Goal: Information Seeking & Learning: Find specific page/section

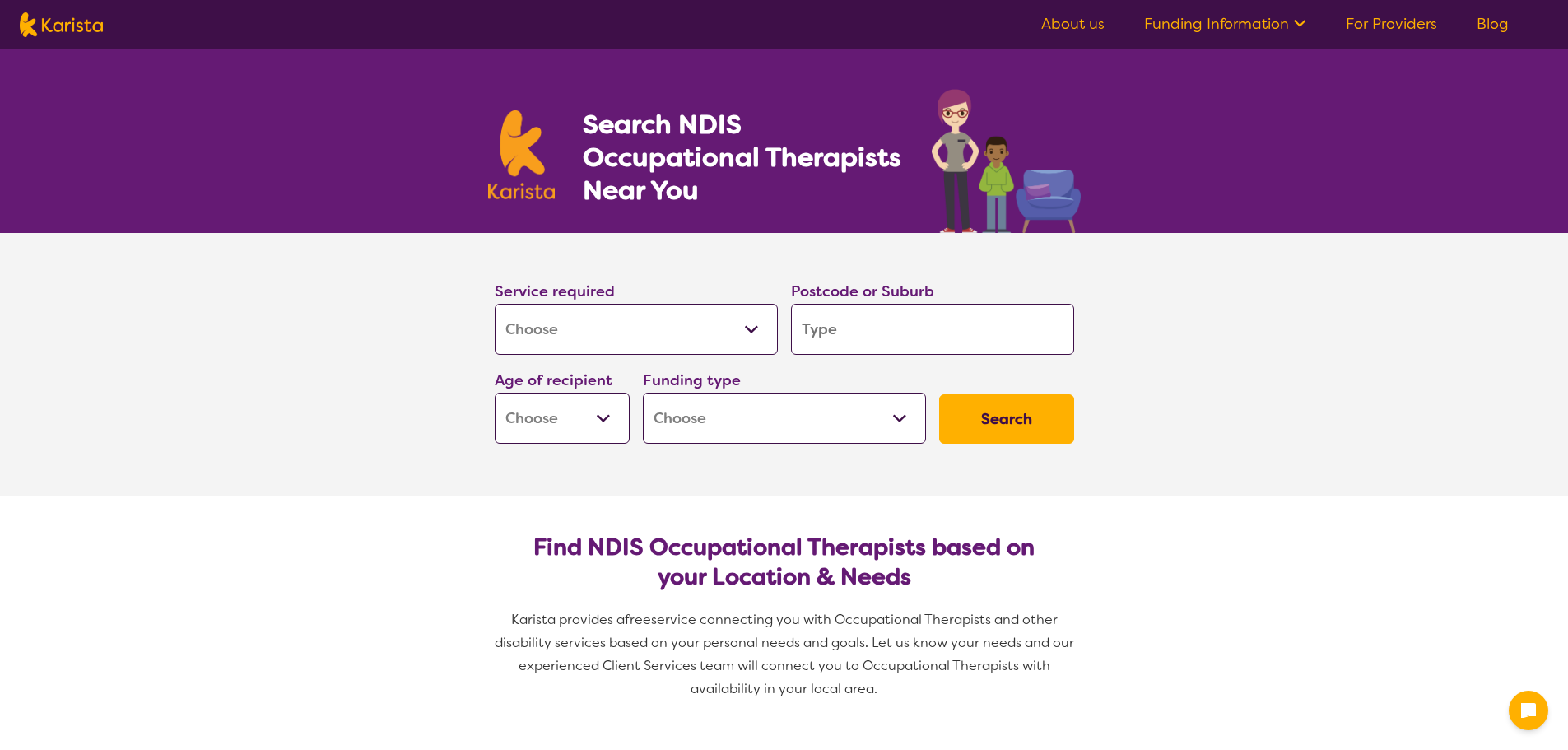
select select "[MEDICAL_DATA]"
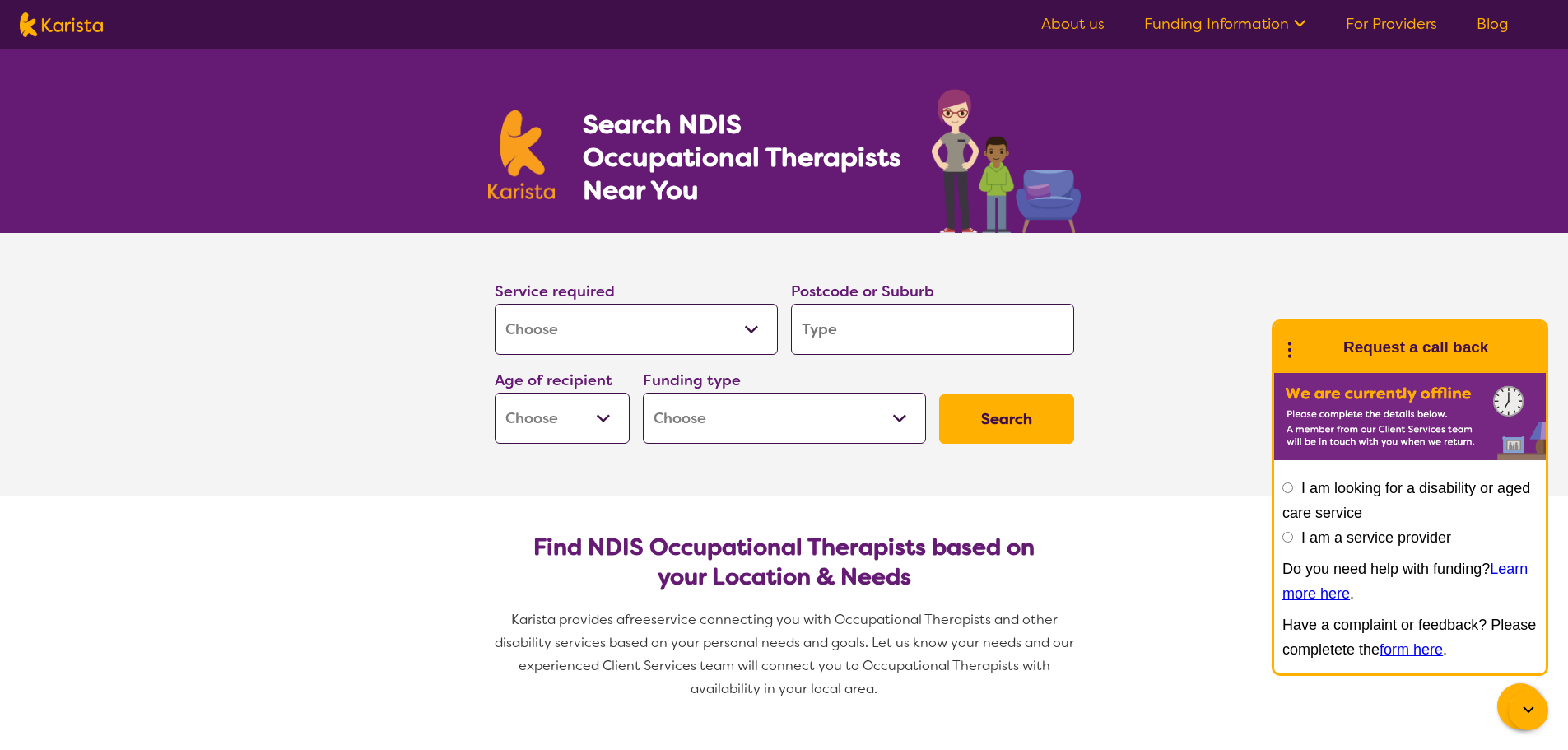
click at [1030, 347] on input "search" at bounding box center [933, 329] width 284 height 51
type input "3"
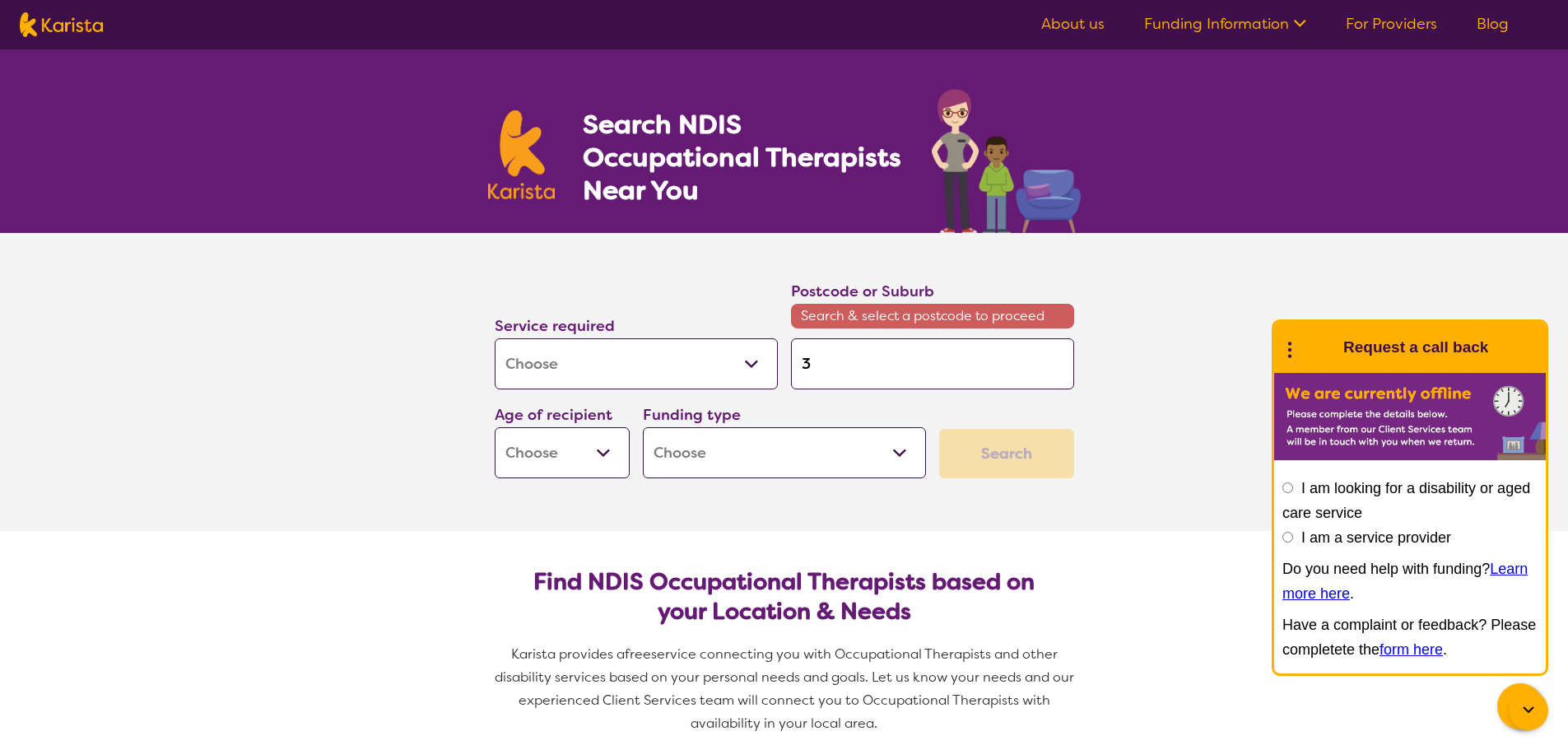
type input "34"
type input "342"
type input "3429"
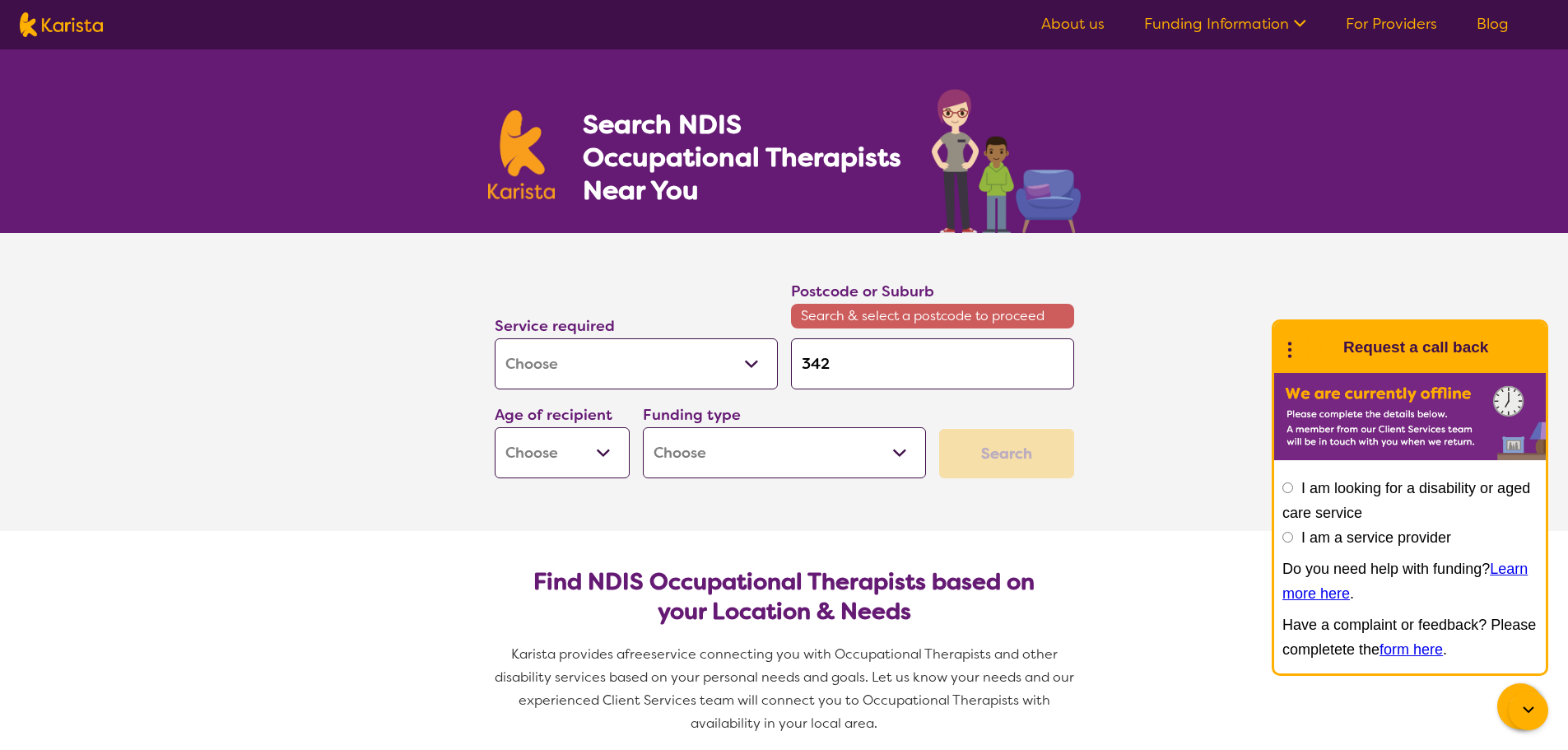
type input "3429"
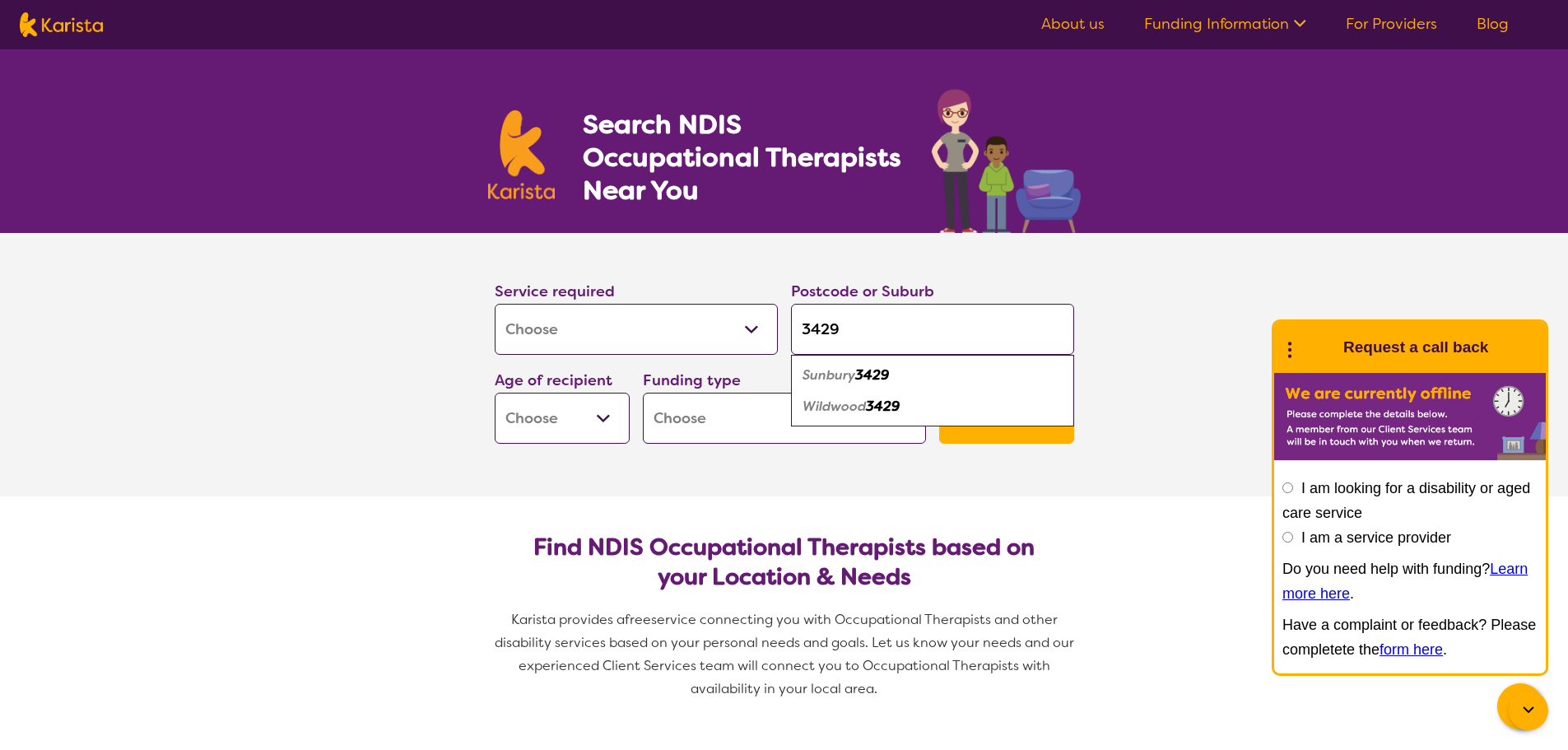
type input "3429"
click at [598, 423] on select "Early Childhood - 0 to 9 Child - 10 to 11 Adolescent - 12 to 17 Adult - 18 to 6…" at bounding box center [562, 418] width 135 height 51
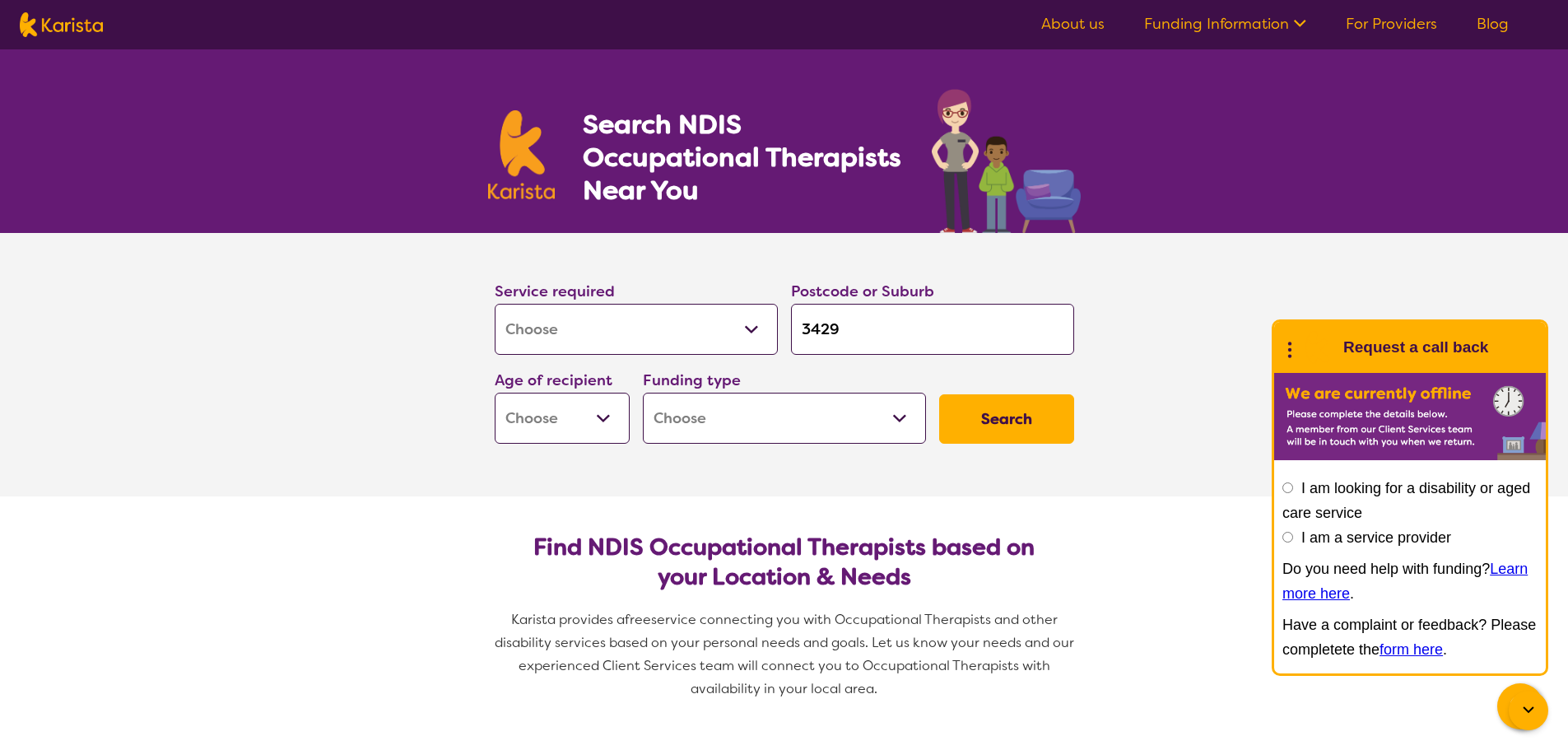
select select "EC"
click at [495, 393] on select "Early Childhood - 0 to 9 Child - 10 to 11 Adolescent - 12 to 17 Adult - 18 to 6…" at bounding box center [562, 418] width 135 height 51
select select "EC"
click at [915, 432] on select "Home Care Package (HCP) National Disability Insurance Scheme (NDIS) I don't know" at bounding box center [784, 418] width 284 height 51
select select "i-don-t-know"
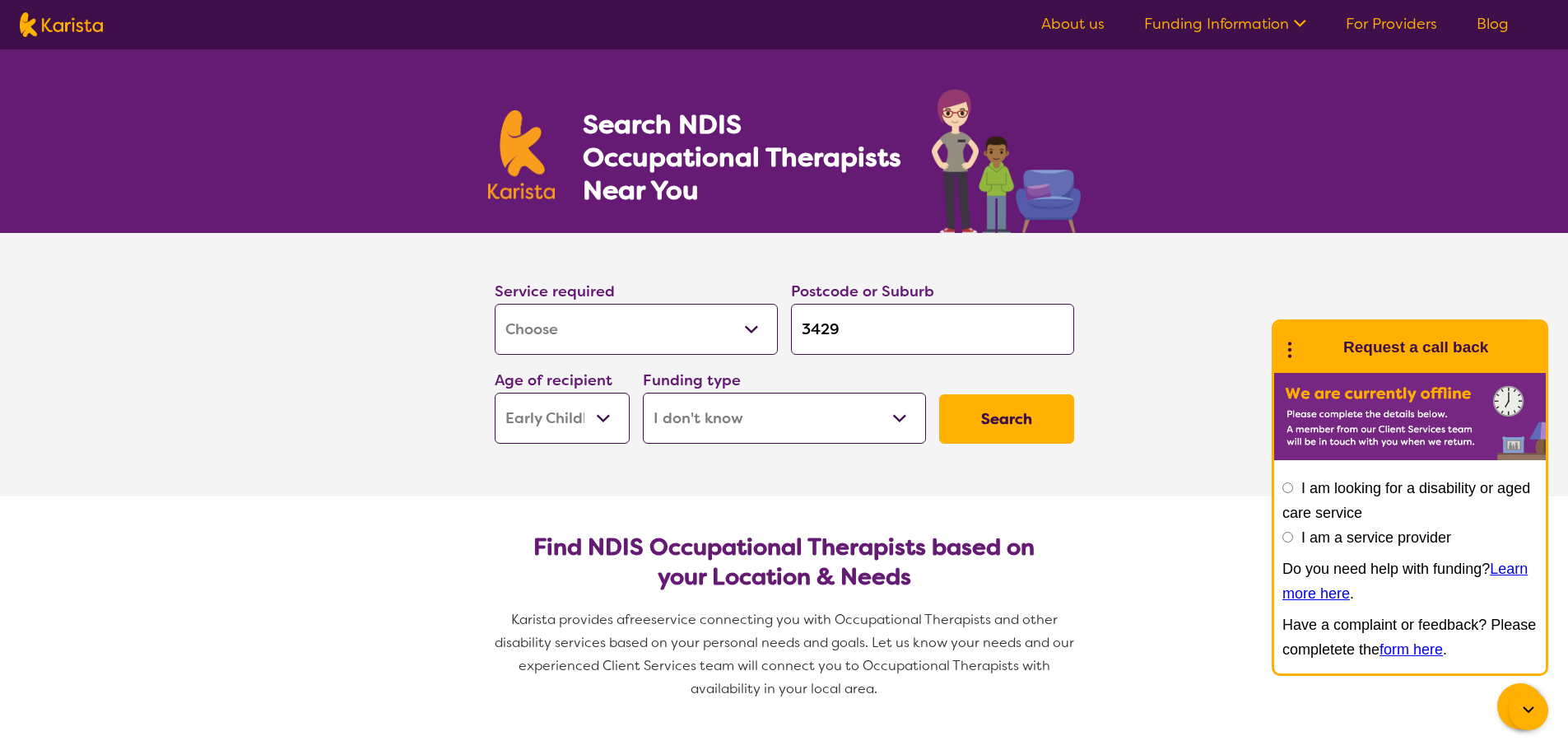
click at [643, 393] on select "Home Care Package (HCP) National Disability Insurance Scheme (NDIS) I don't know" at bounding box center [784, 418] width 284 height 51
select select "i-don-t-know"
click at [1007, 422] on button "Search" at bounding box center [1006, 419] width 135 height 49
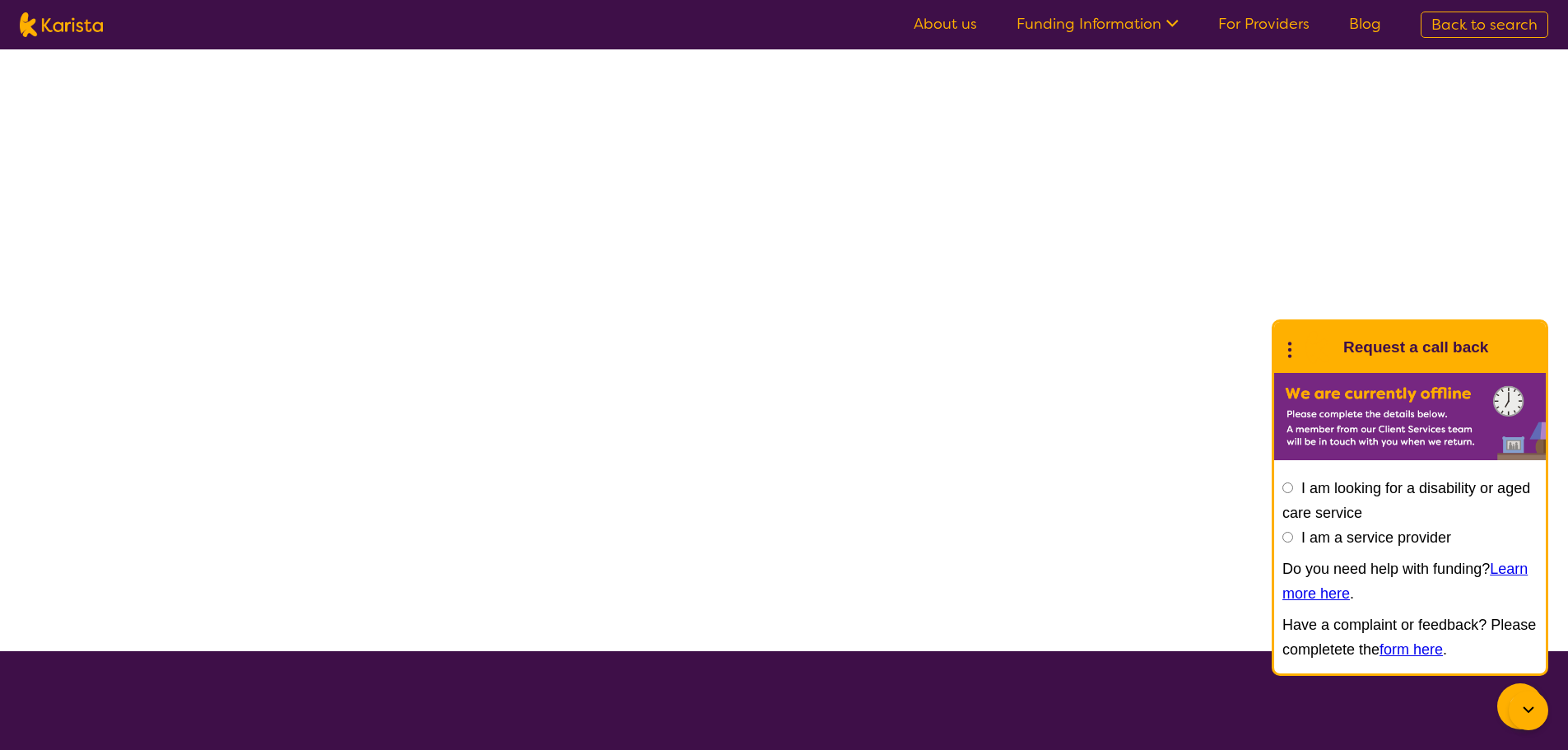
select select "[MEDICAL_DATA]"
select select "EC"
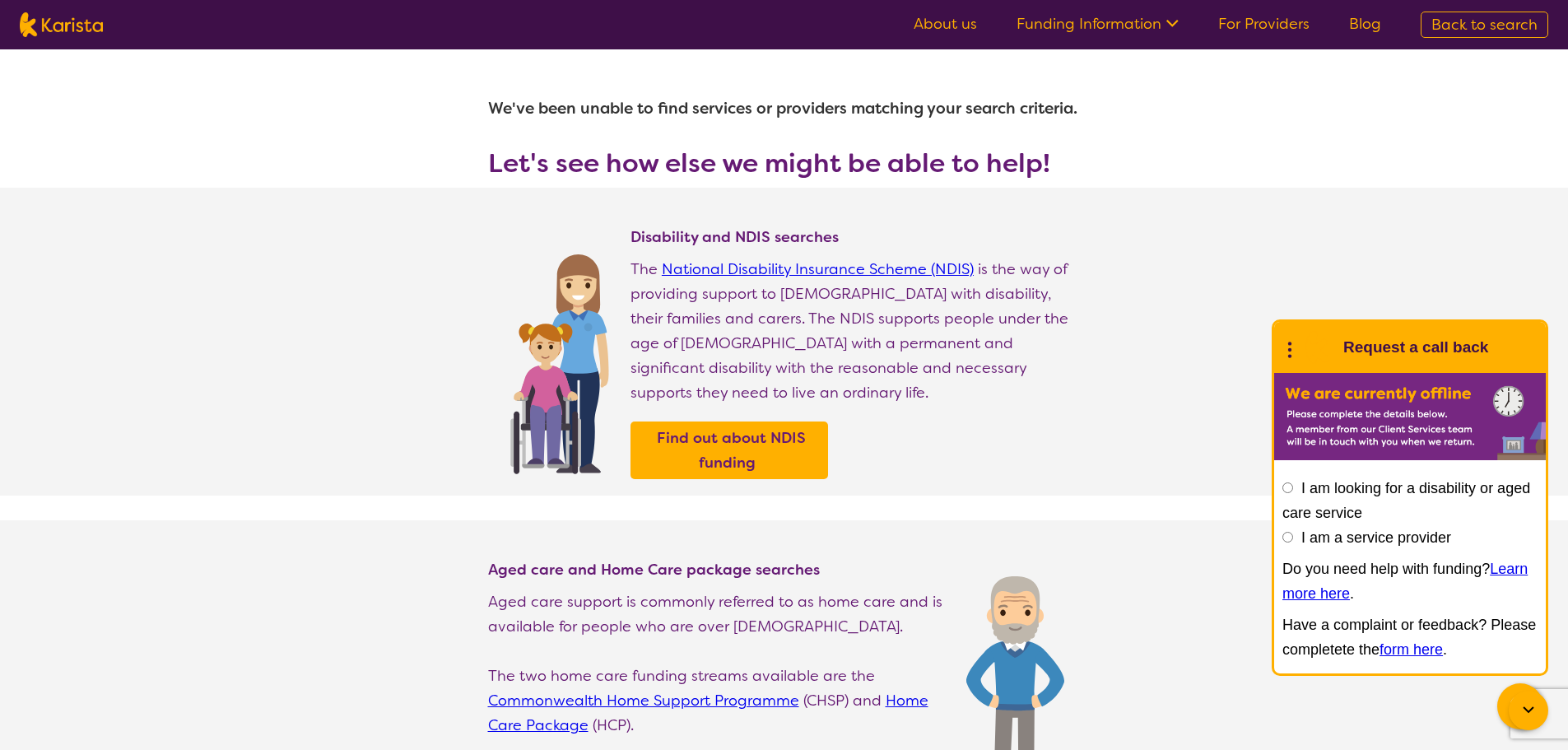
select select "[MEDICAL_DATA]"
select select "EC"
select select "i-don-t-know"
select select "[MEDICAL_DATA]"
select select "EC"
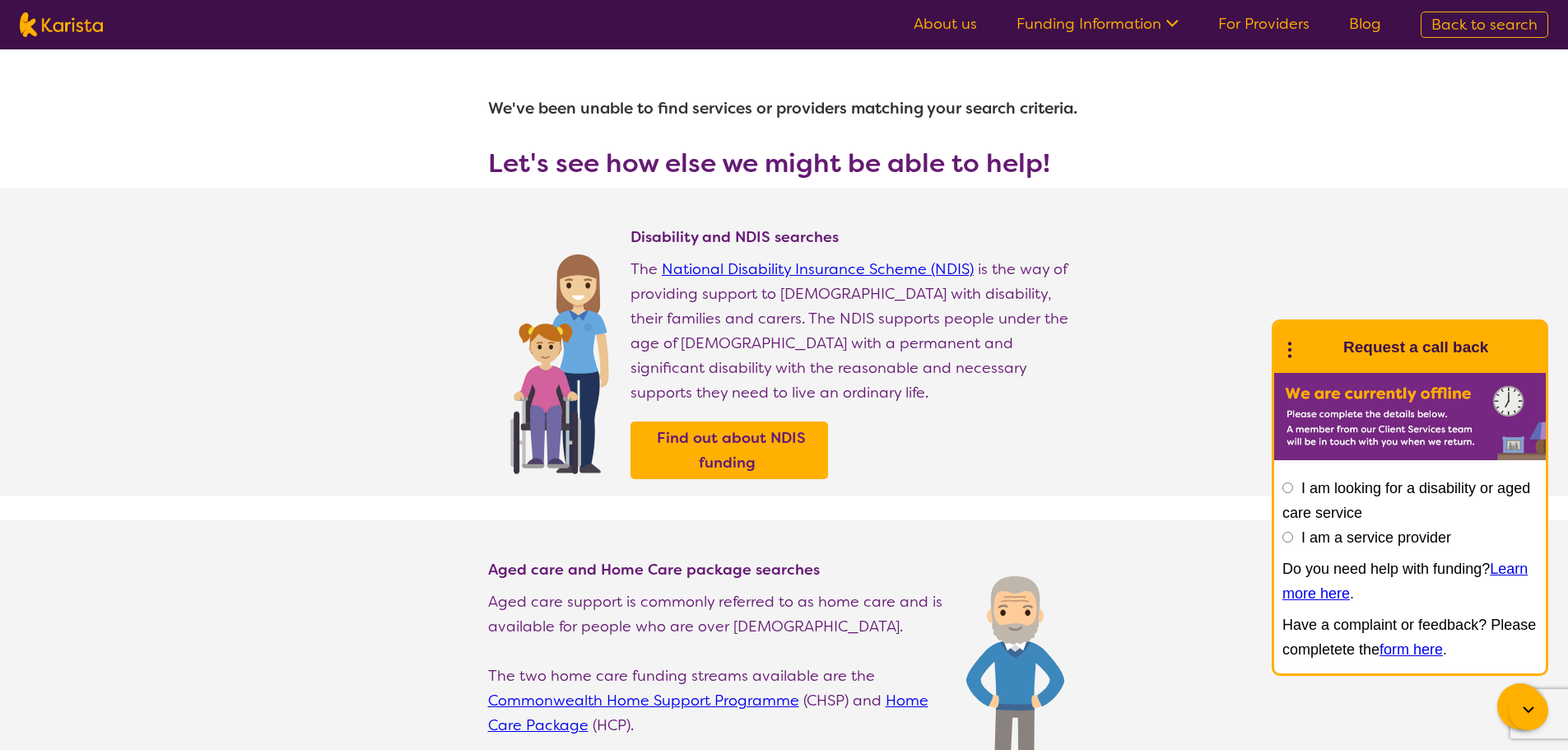
select select "i-don-t-know"
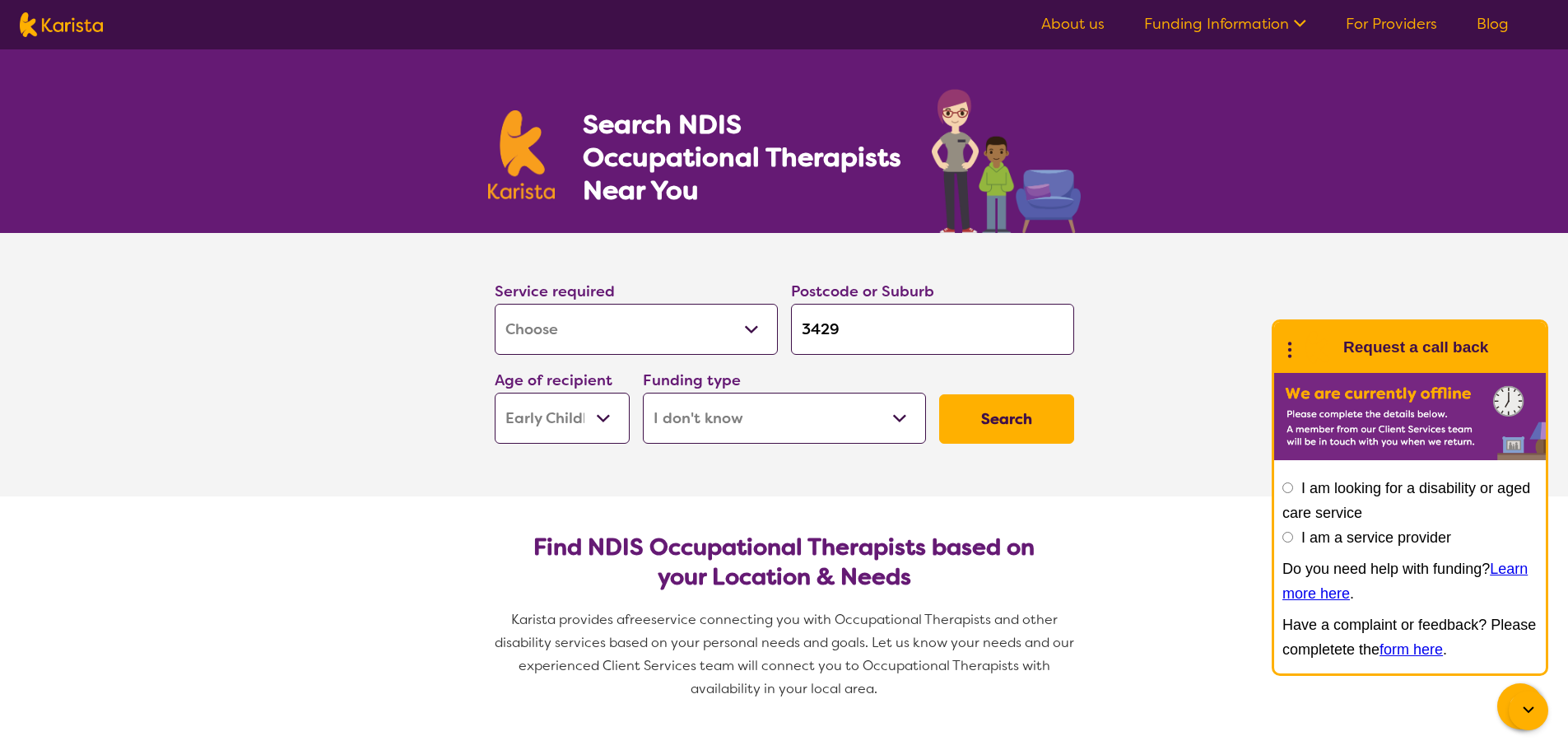
click at [895, 413] on select "Home Care Package (HCP) National Disability Insurance Scheme (NDIS) I don't know" at bounding box center [784, 418] width 284 height 51
select select "NDIS"
click at [643, 393] on select "Home Care Package (HCP) National Disability Insurance Scheme (NDIS) I don't know" at bounding box center [784, 418] width 284 height 51
select select "NDIS"
click at [1059, 433] on button "Search" at bounding box center [1006, 419] width 135 height 49
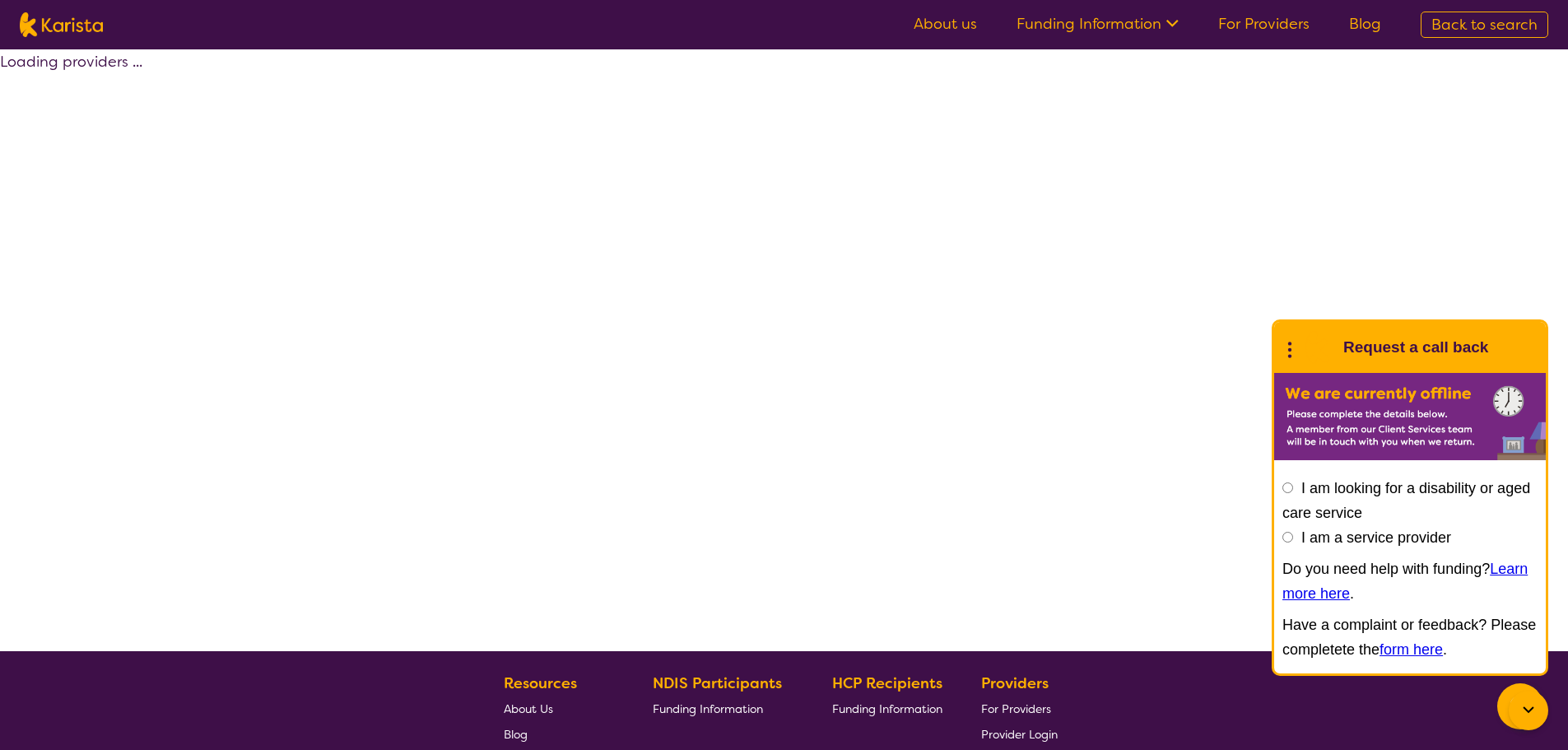
select select "by_score"
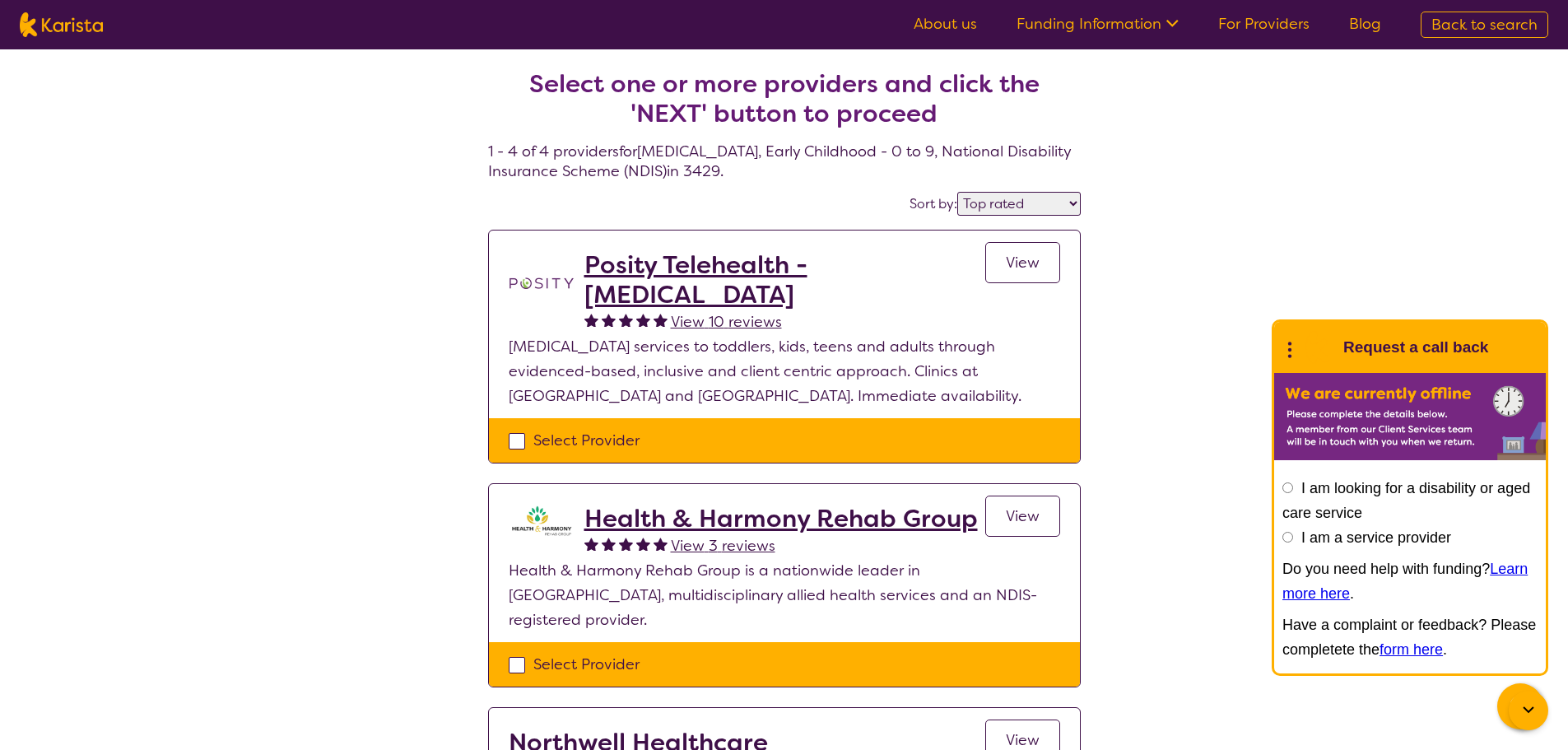
select select "[MEDICAL_DATA]"
select select "EC"
select select "NDIS"
select select "[MEDICAL_DATA]"
select select "EC"
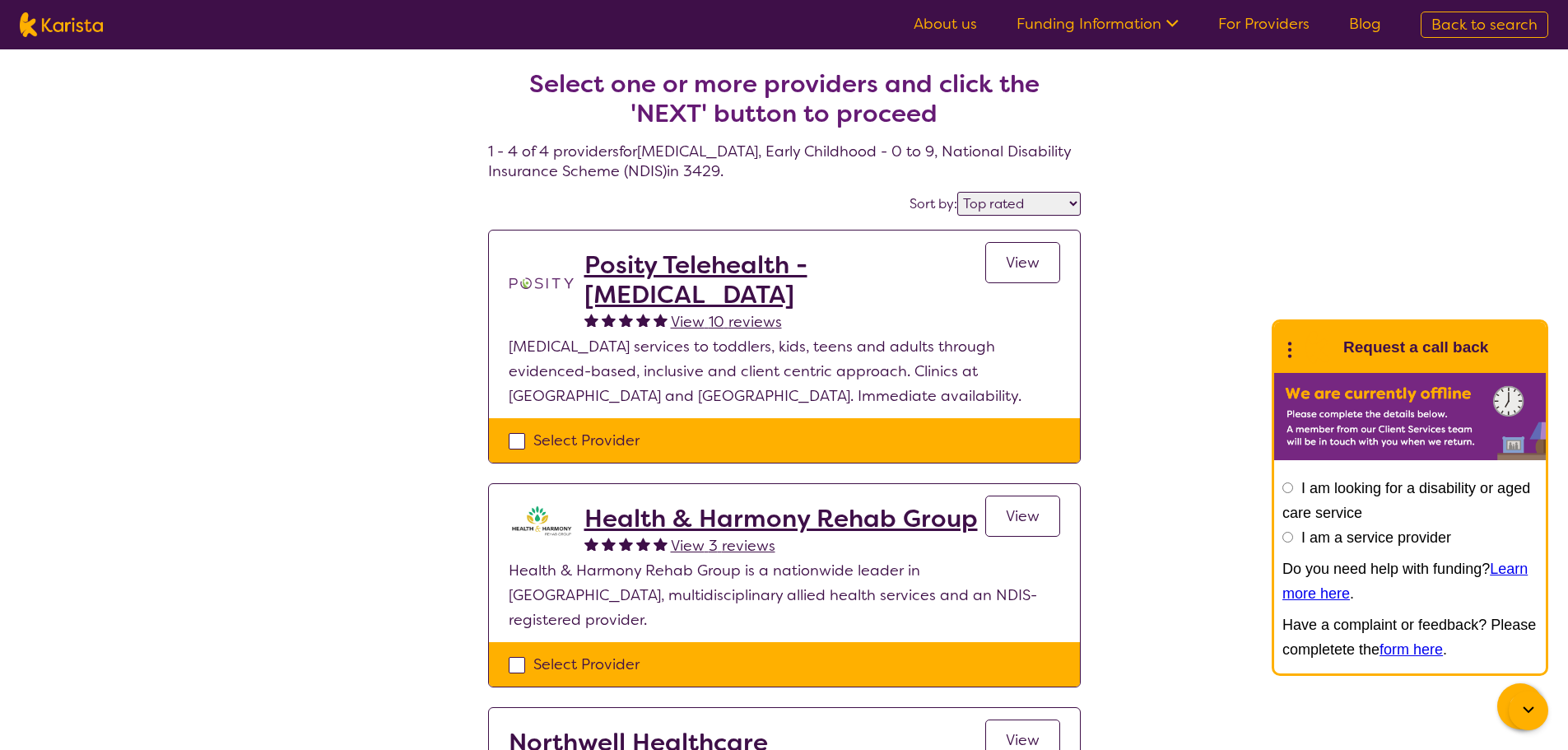
select select "NDIS"
